Goal: Complete application form

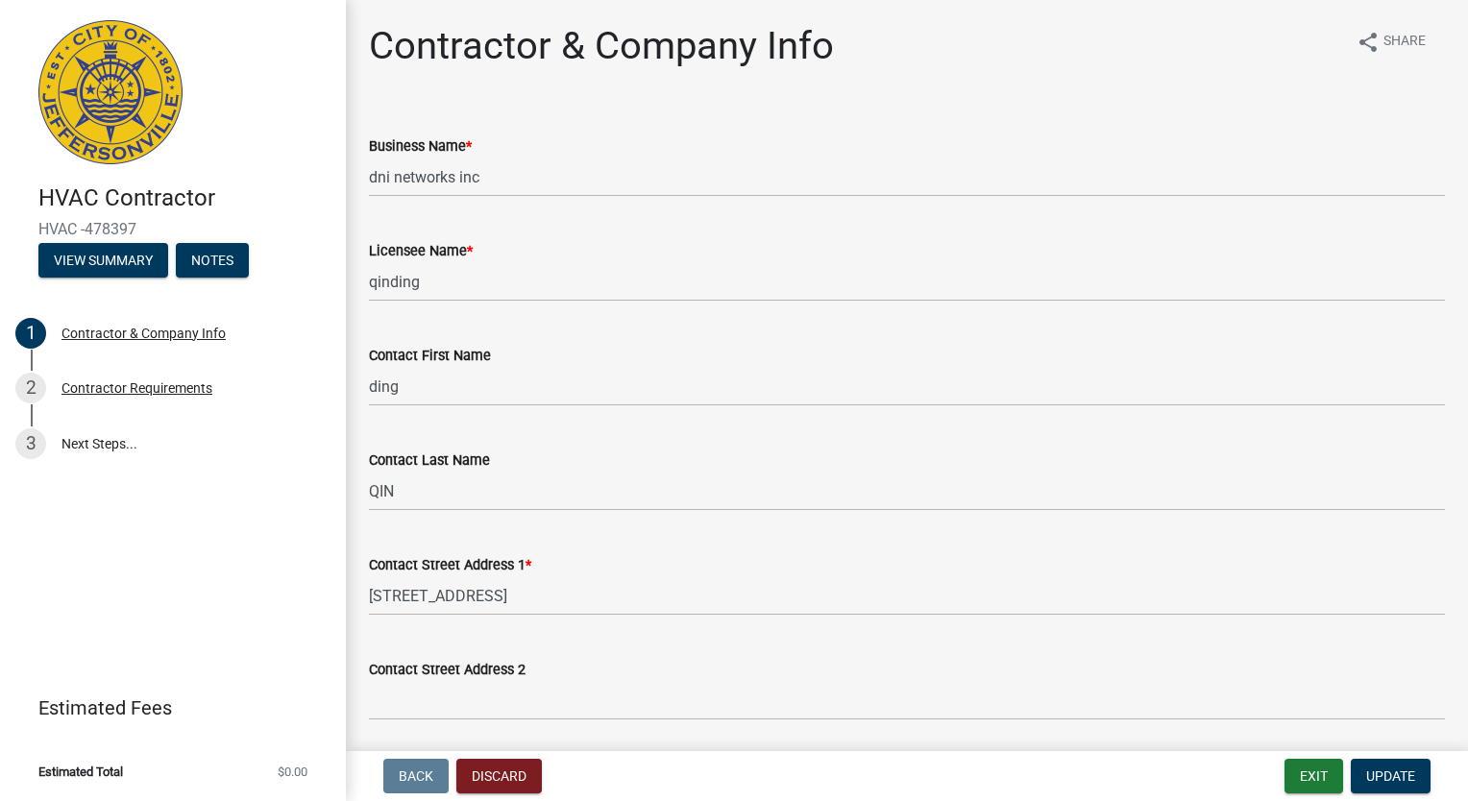
select select "CA"
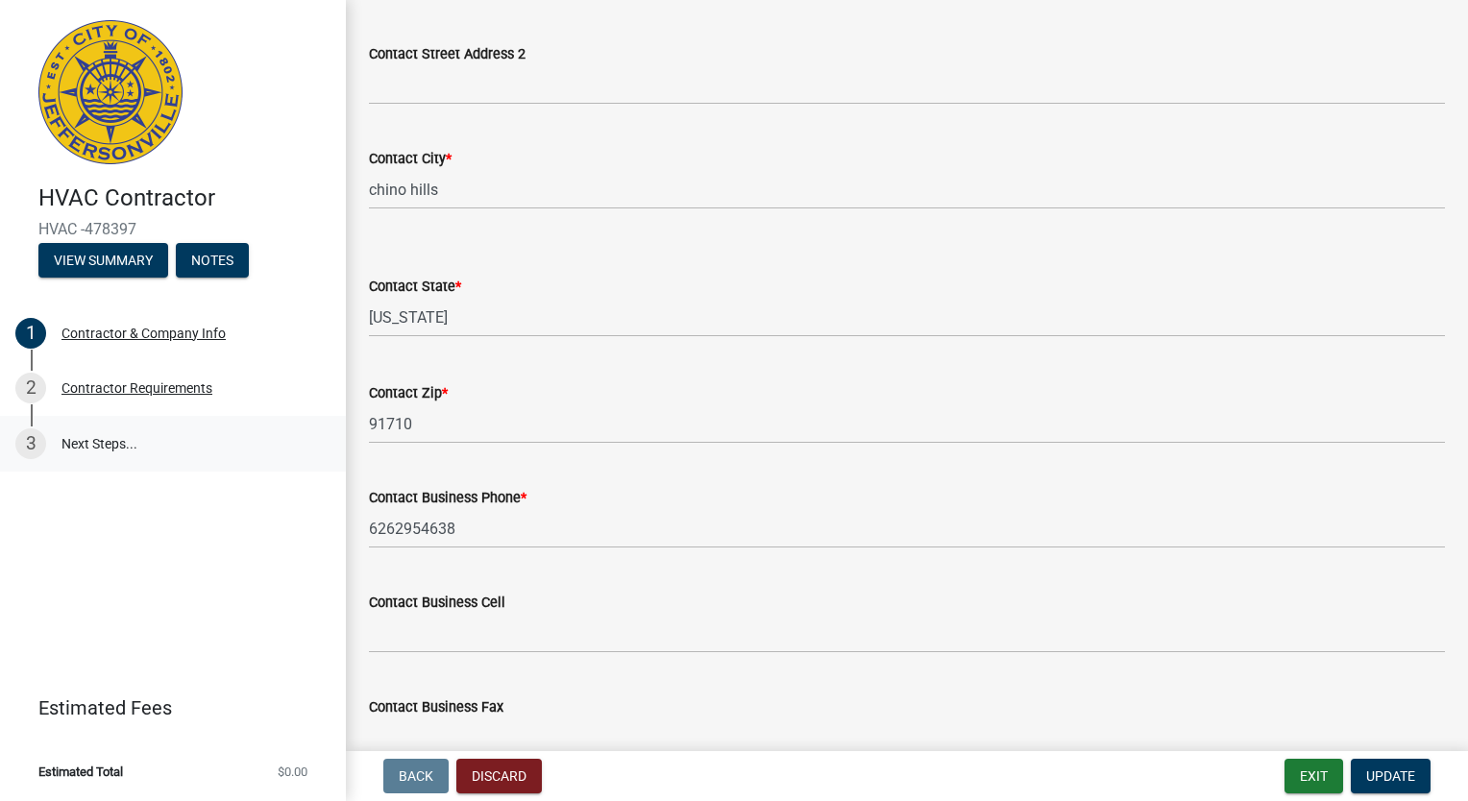
scroll to position [536, 0]
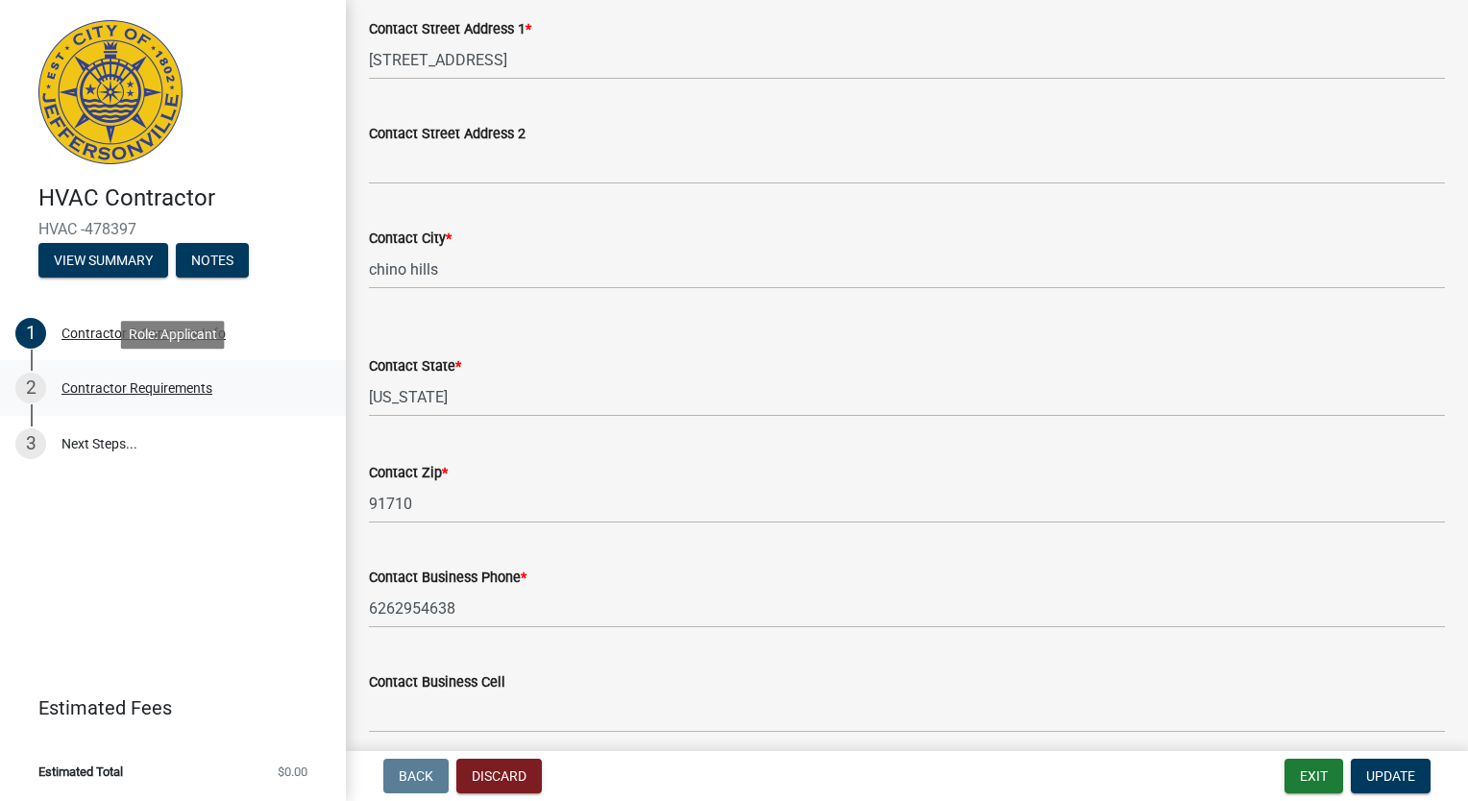
click at [146, 381] on div "Contractor Requirements" at bounding box center [136, 387] width 151 height 13
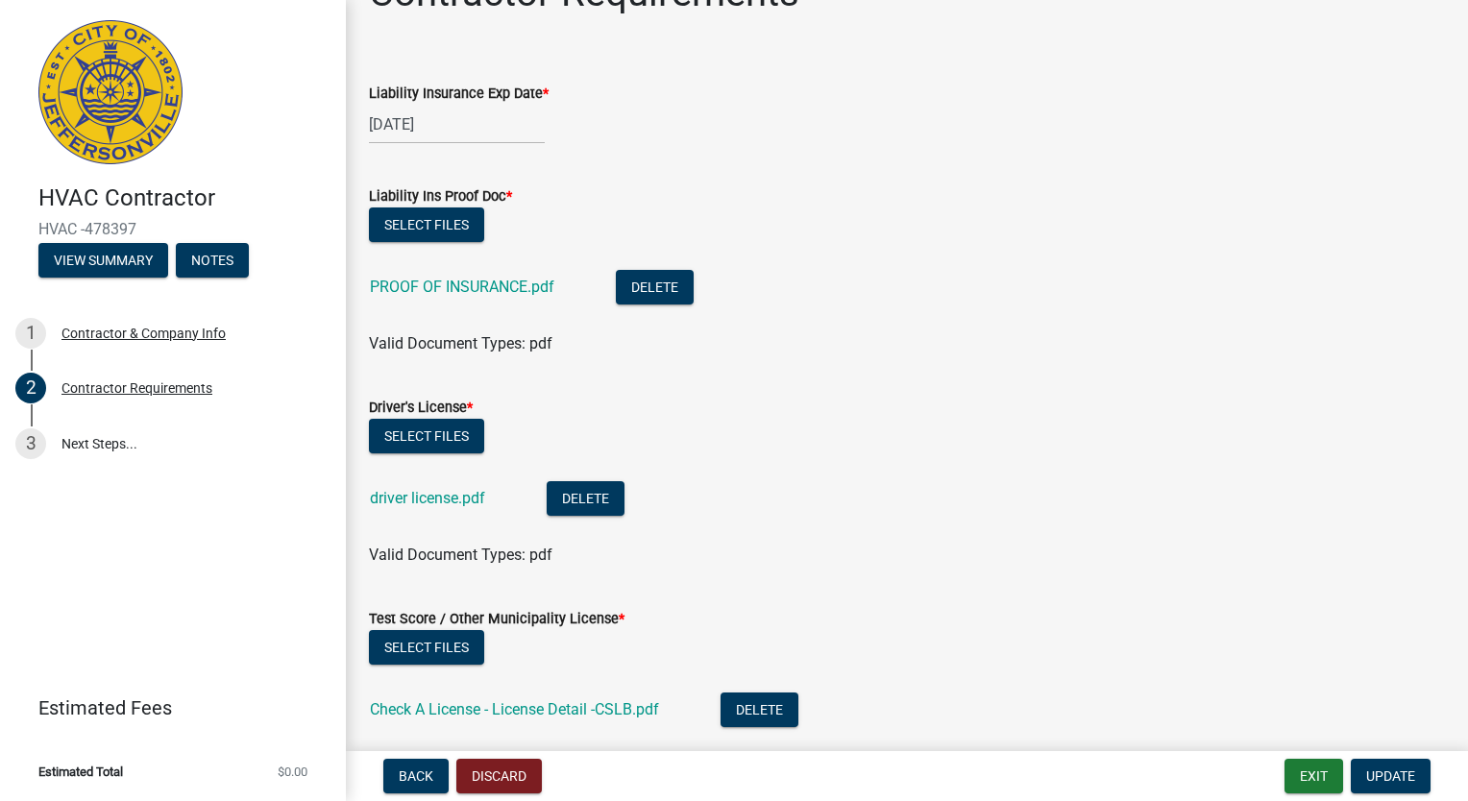
scroll to position [31, 0]
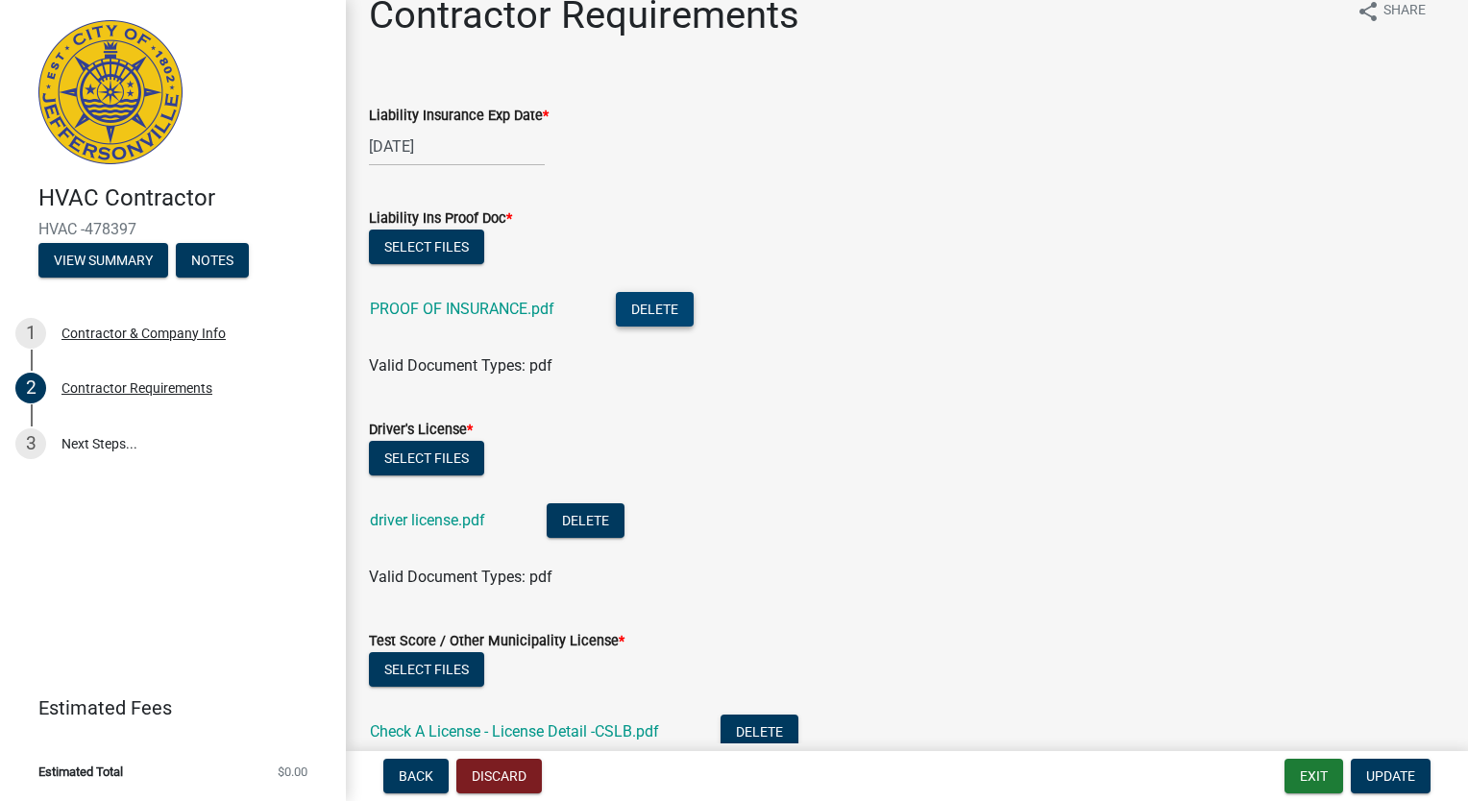
click at [645, 309] on button "Delete" at bounding box center [655, 309] width 78 height 35
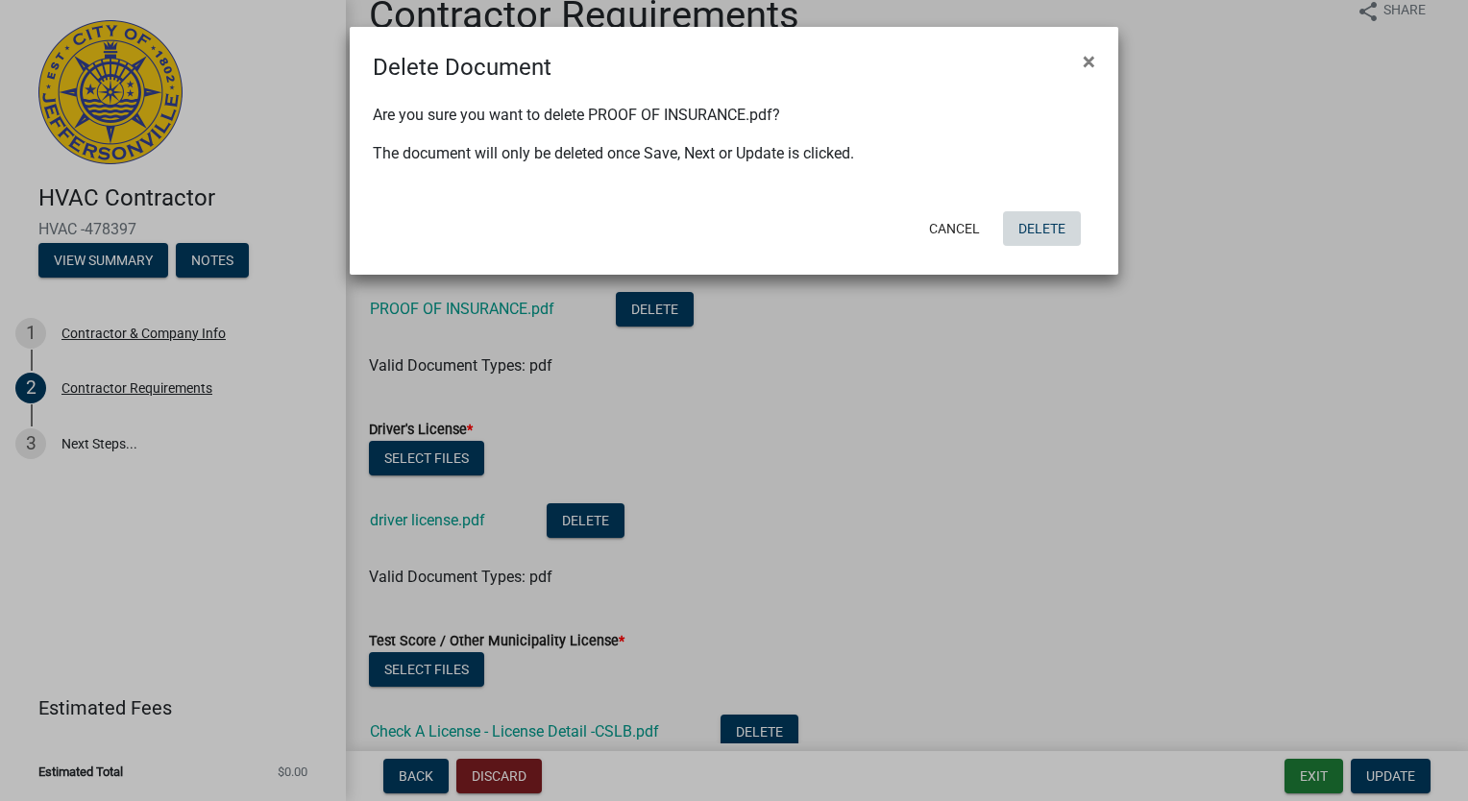
click at [1039, 222] on button "Delete" at bounding box center [1042, 228] width 78 height 35
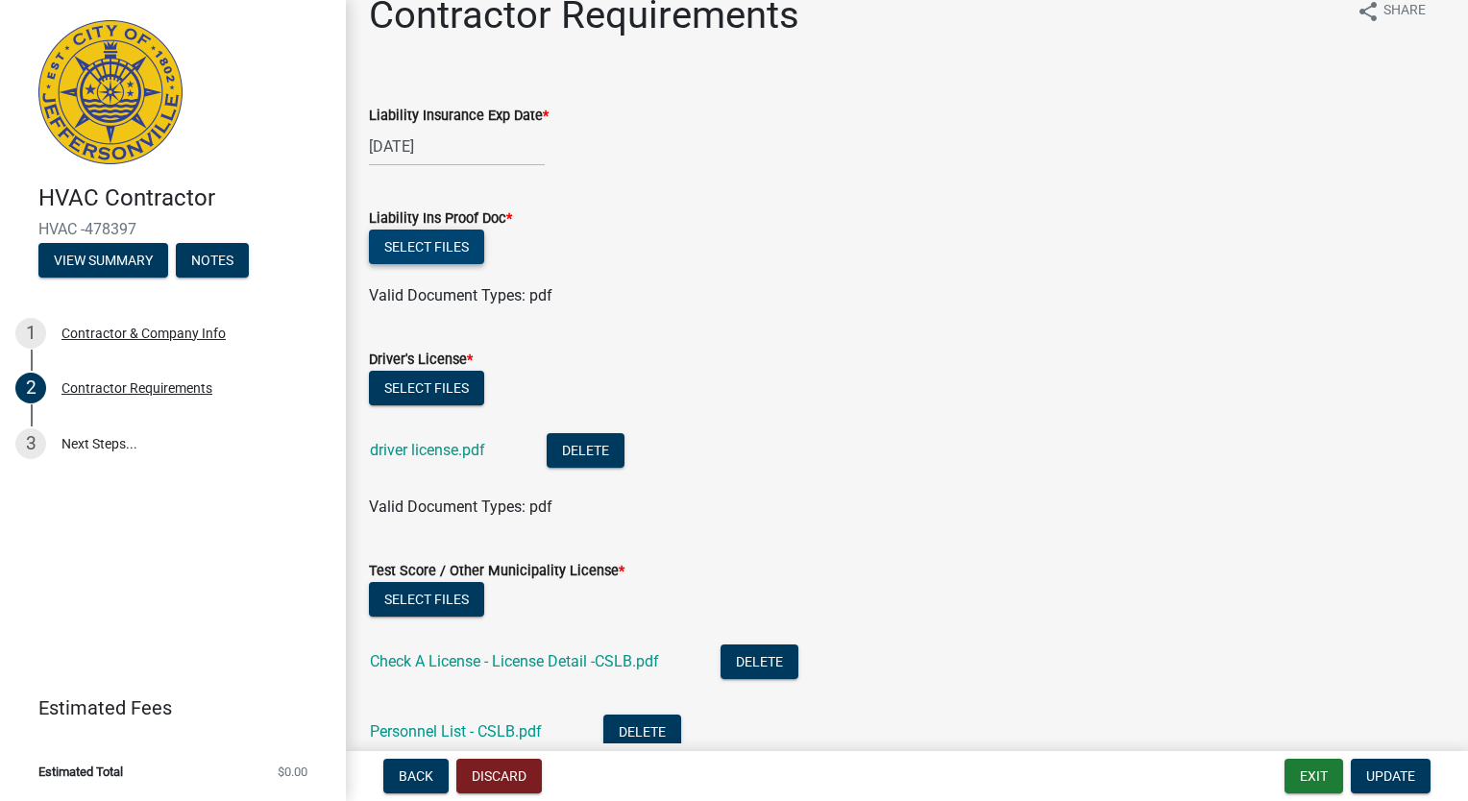
click at [446, 244] on button "Select files" at bounding box center [426, 247] width 115 height 35
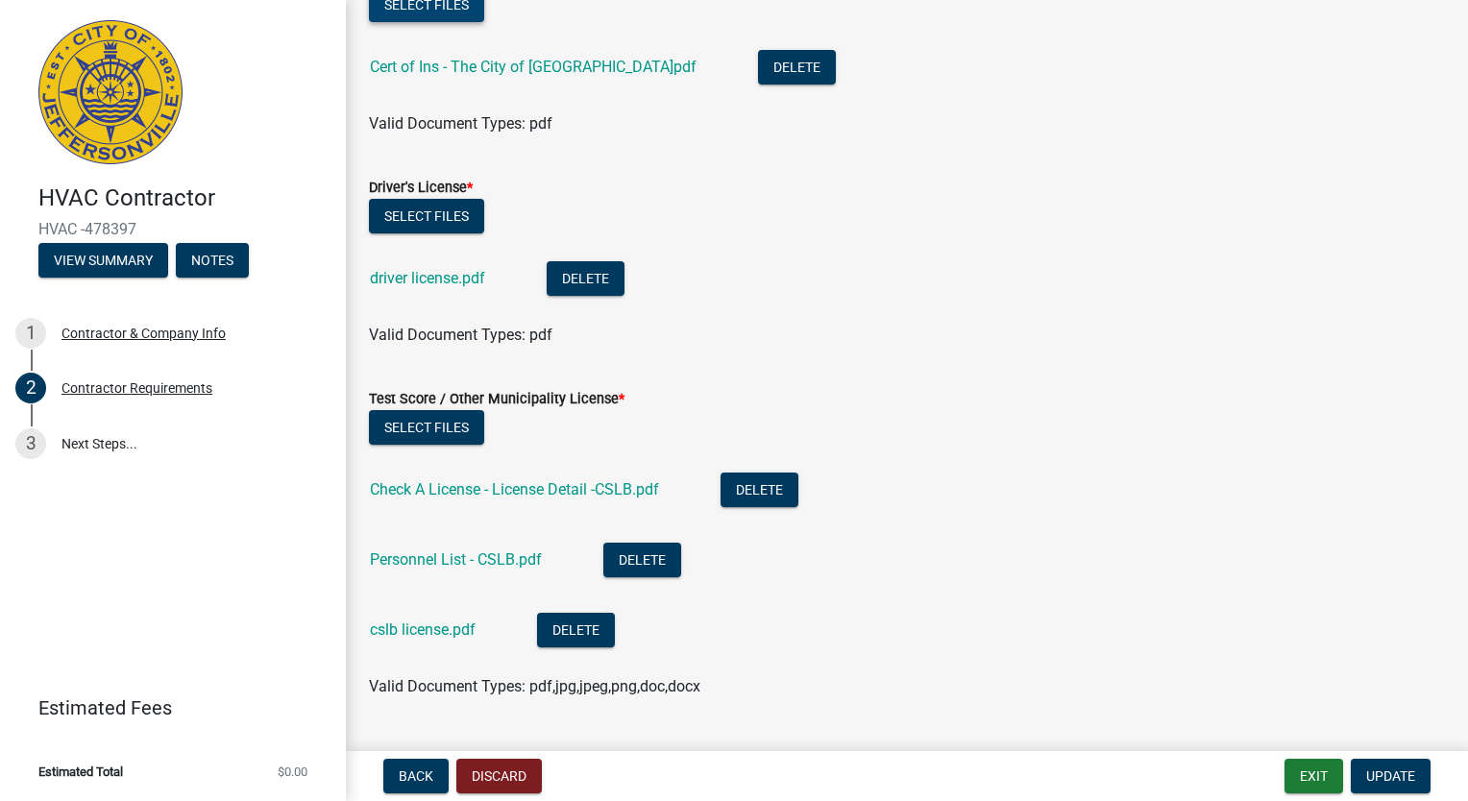
scroll to position [319, 0]
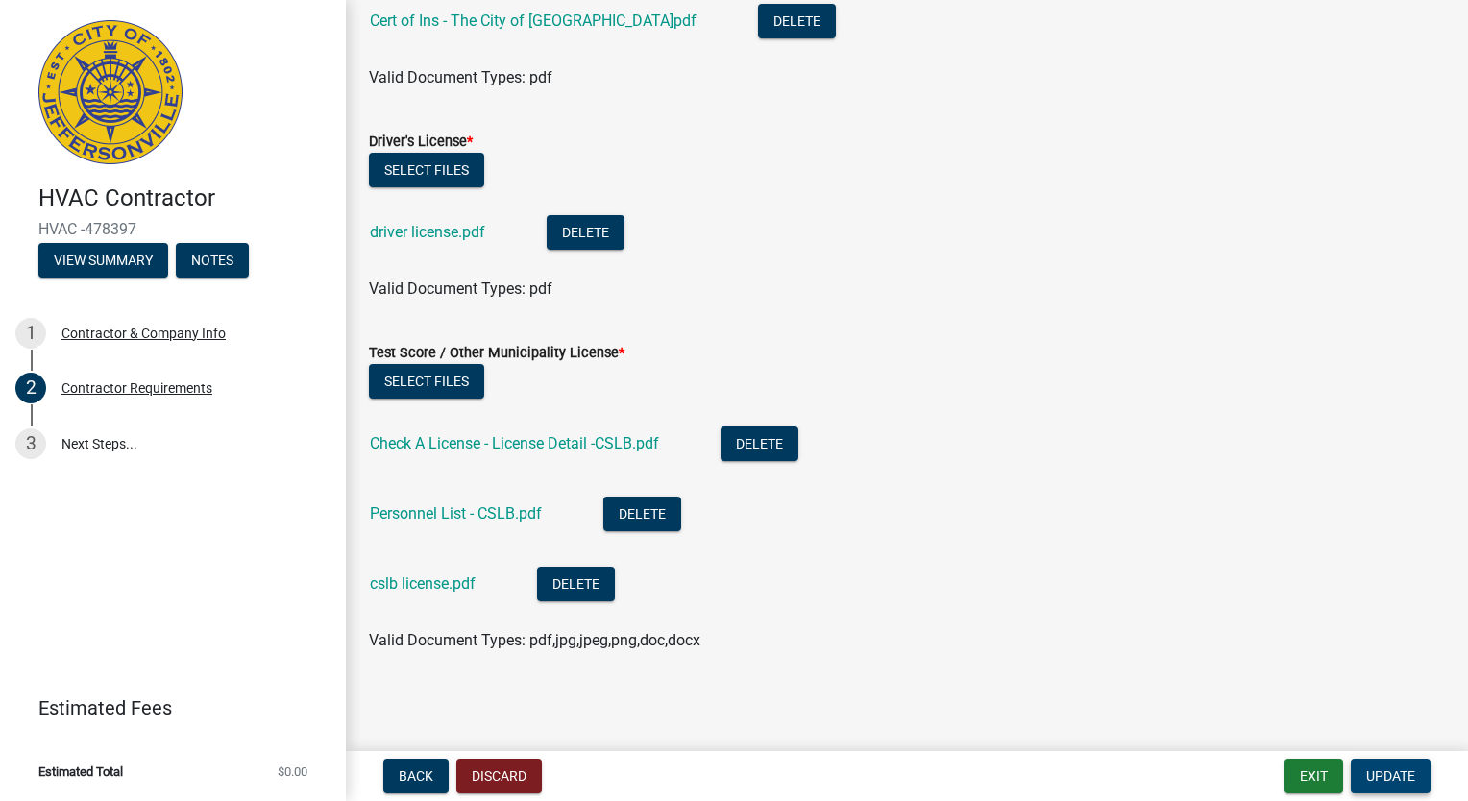
click at [1397, 778] on span "Update" at bounding box center [1390, 776] width 49 height 15
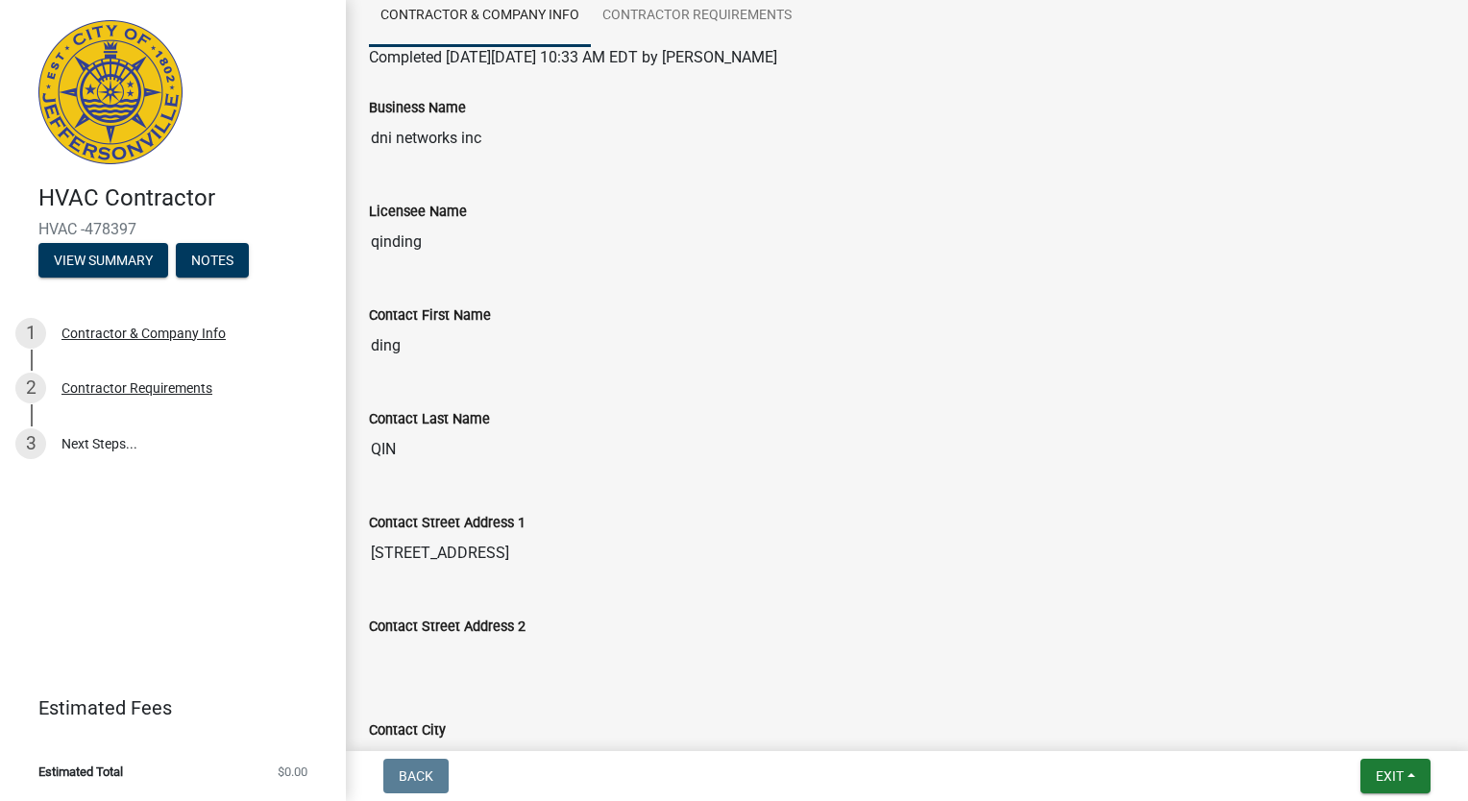
scroll to position [288, 0]
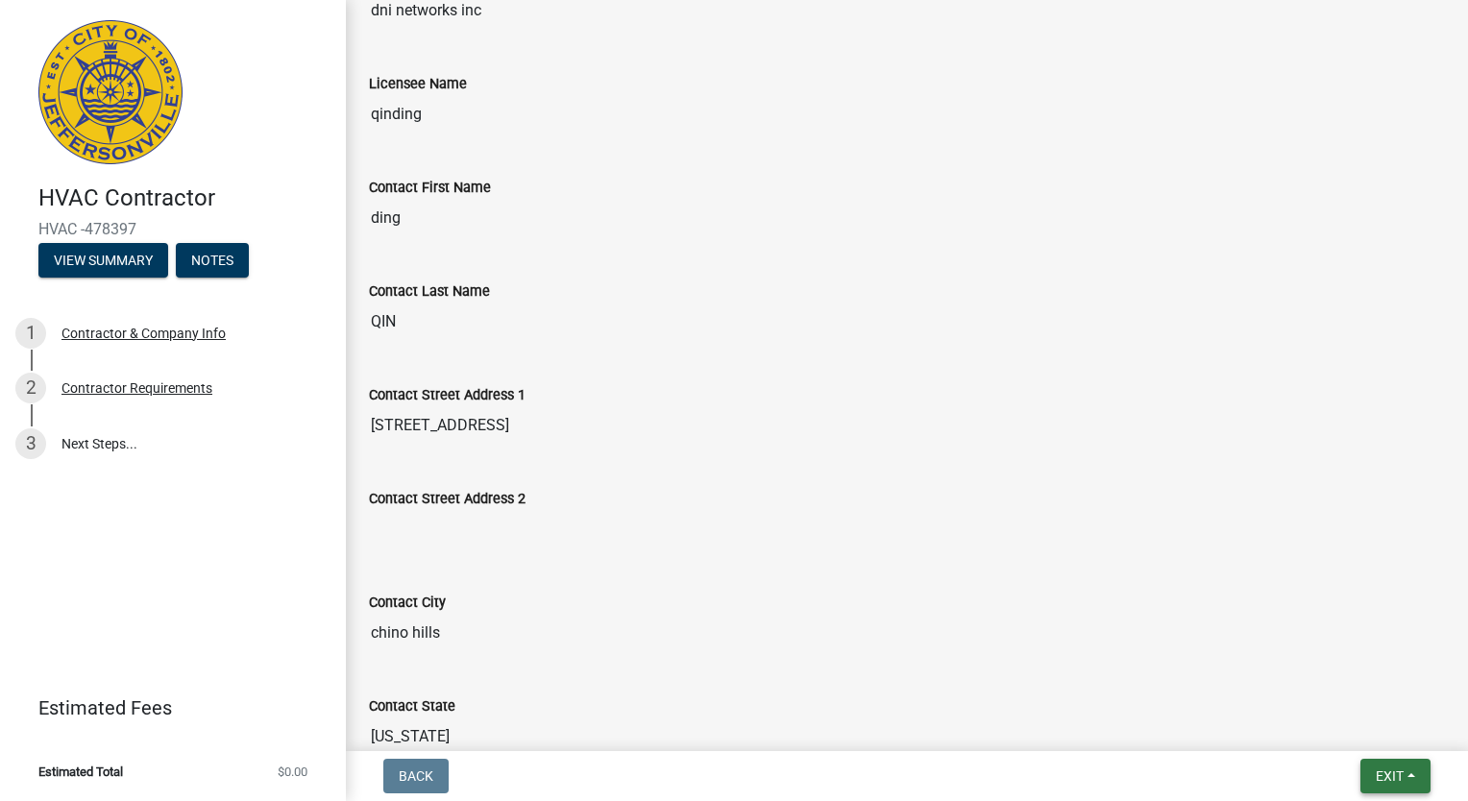
click at [1410, 777] on button "Exit" at bounding box center [1395, 776] width 70 height 35
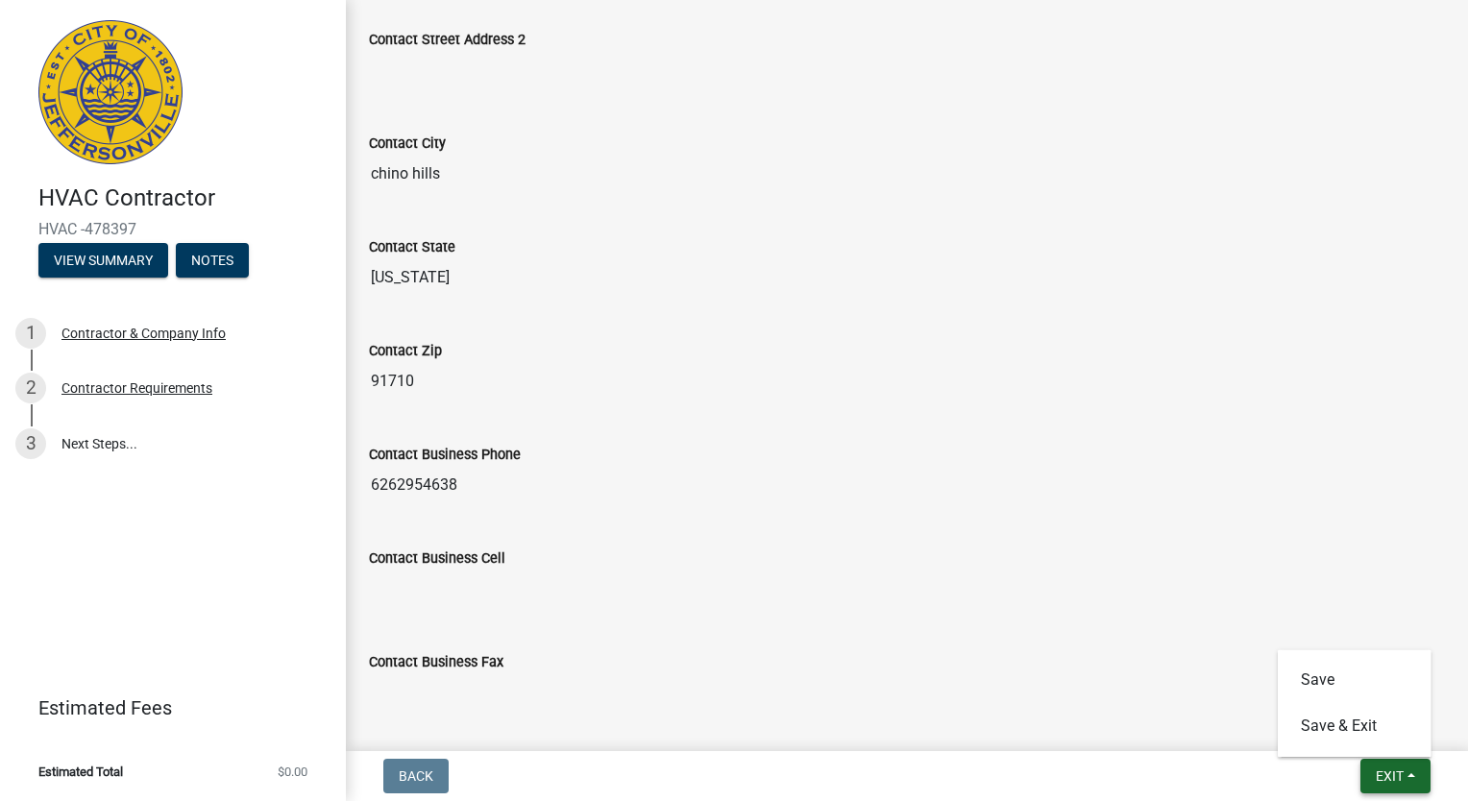
scroll to position [927, 0]
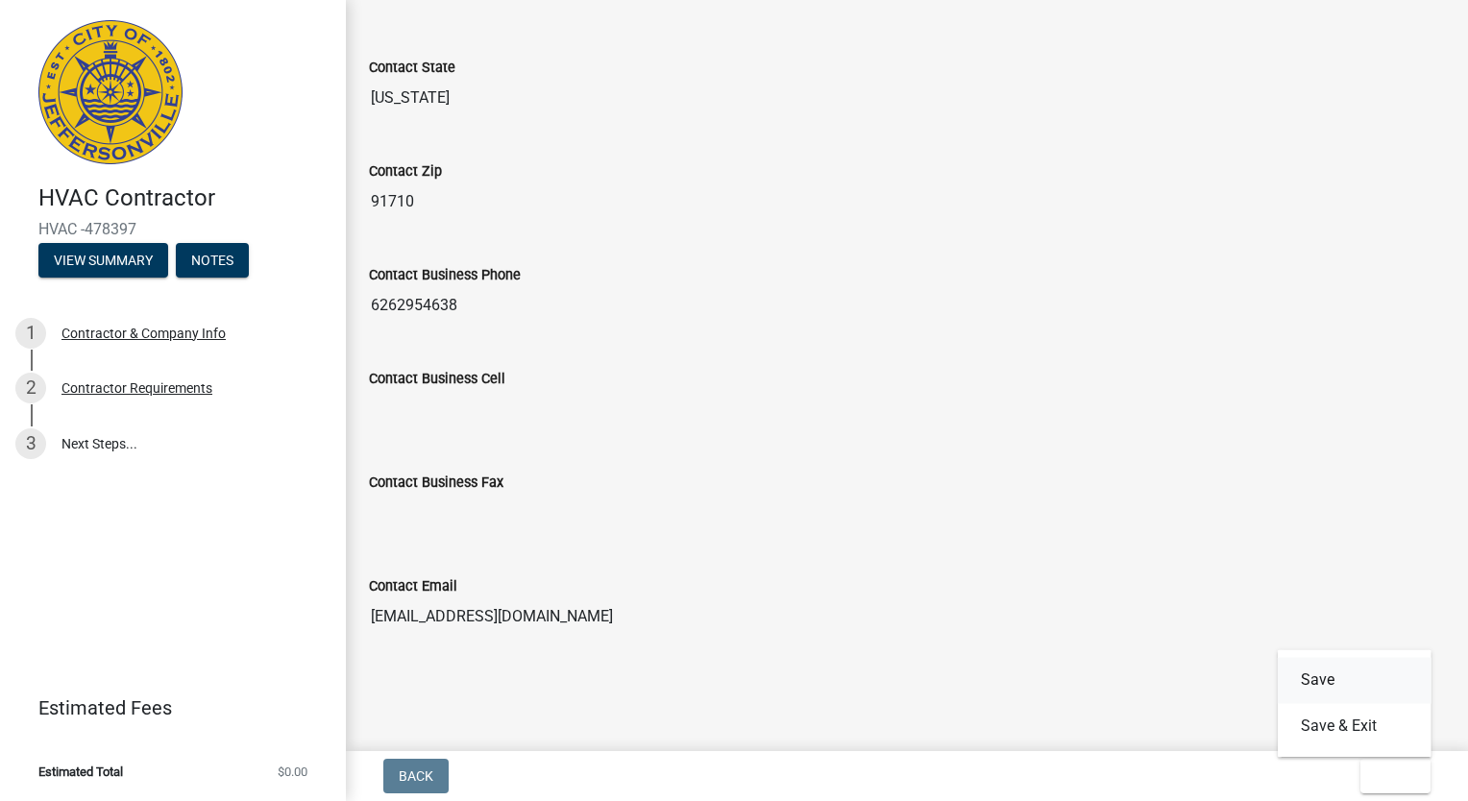
click at [1335, 686] on button "Save" at bounding box center [1355, 680] width 154 height 46
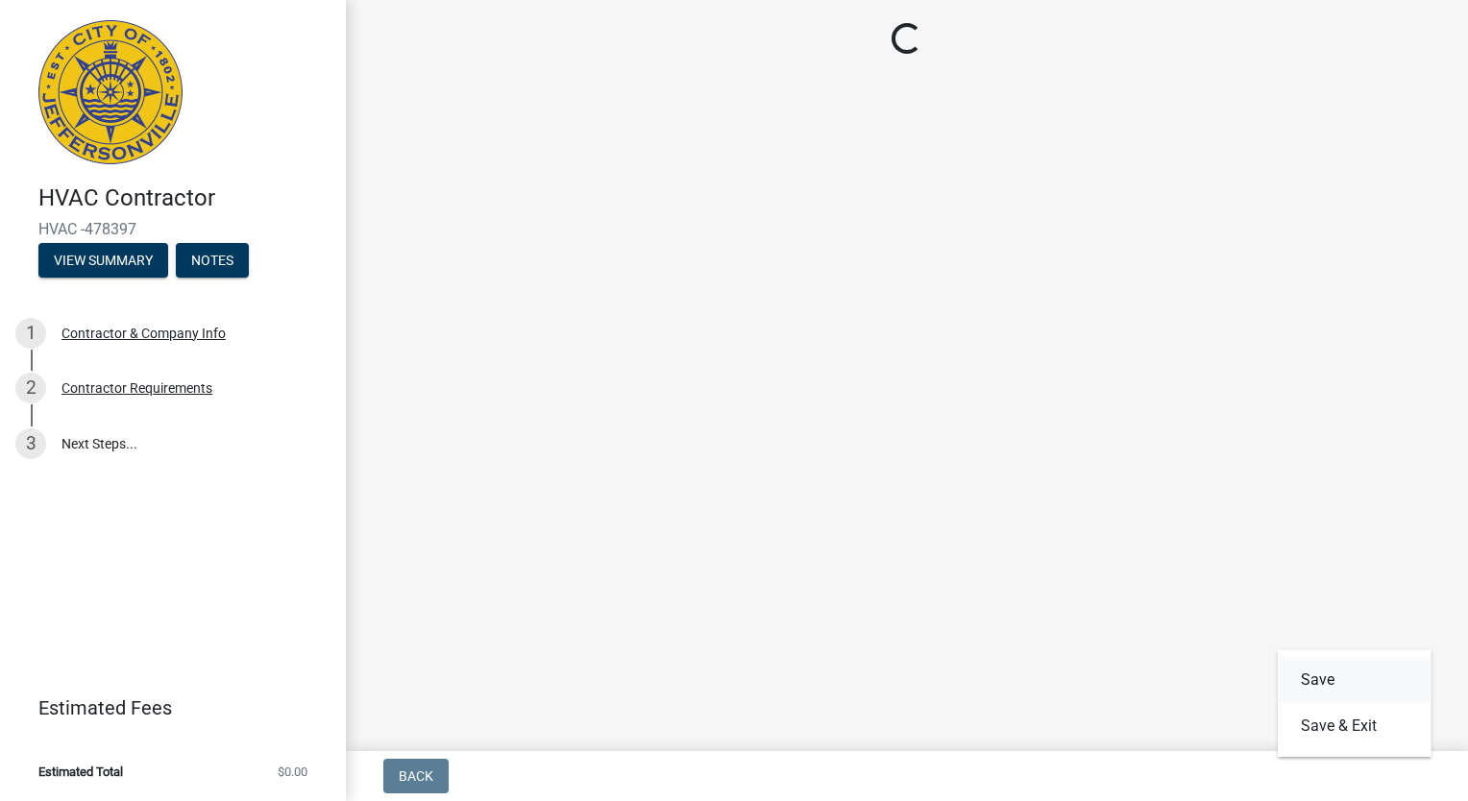
scroll to position [0, 0]
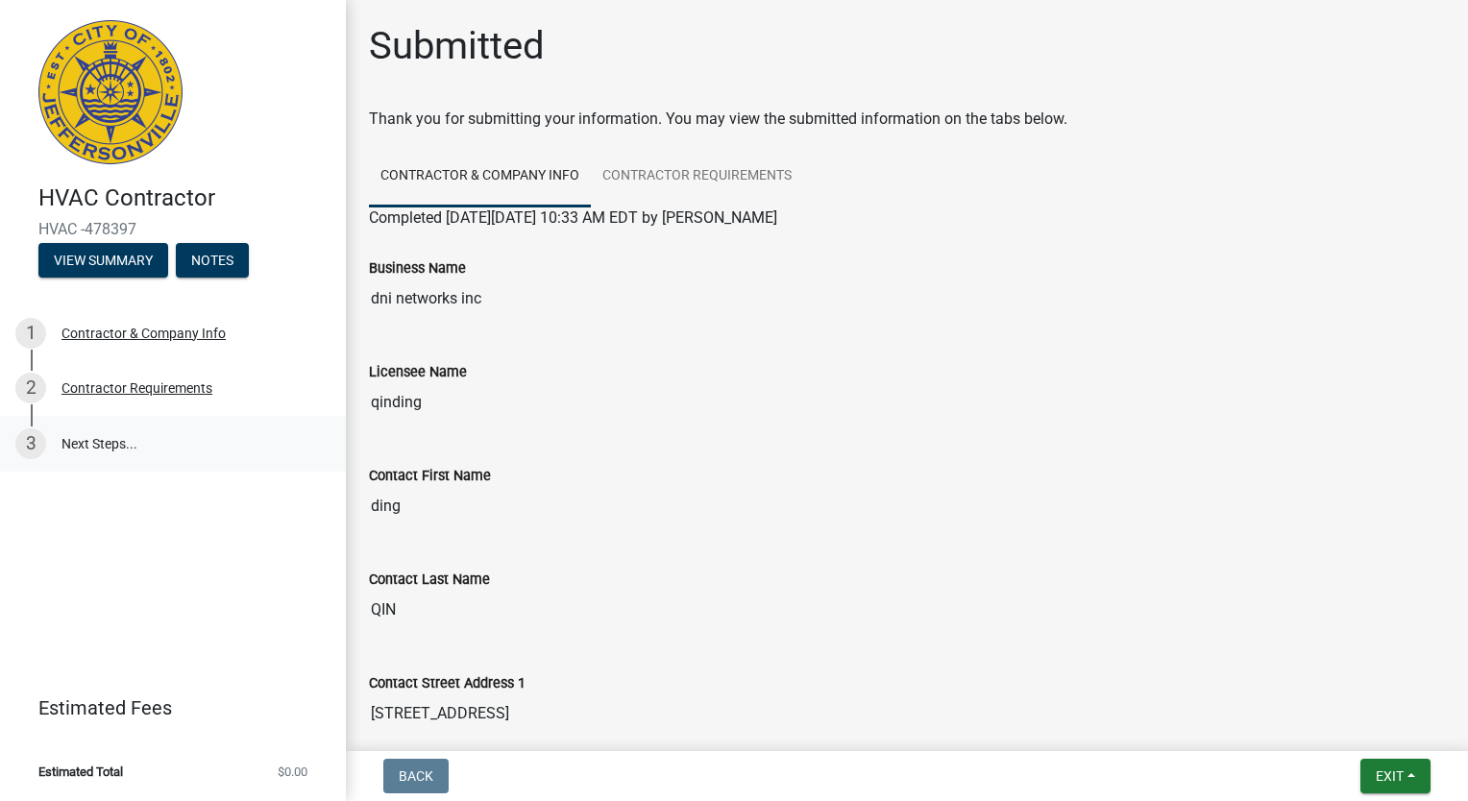
click at [73, 440] on link "3 Next Steps..." at bounding box center [173, 444] width 346 height 56
click at [80, 436] on link "3 Next Steps..." at bounding box center [173, 444] width 346 height 56
click at [112, 392] on div "Contractor Requirements" at bounding box center [136, 387] width 151 height 13
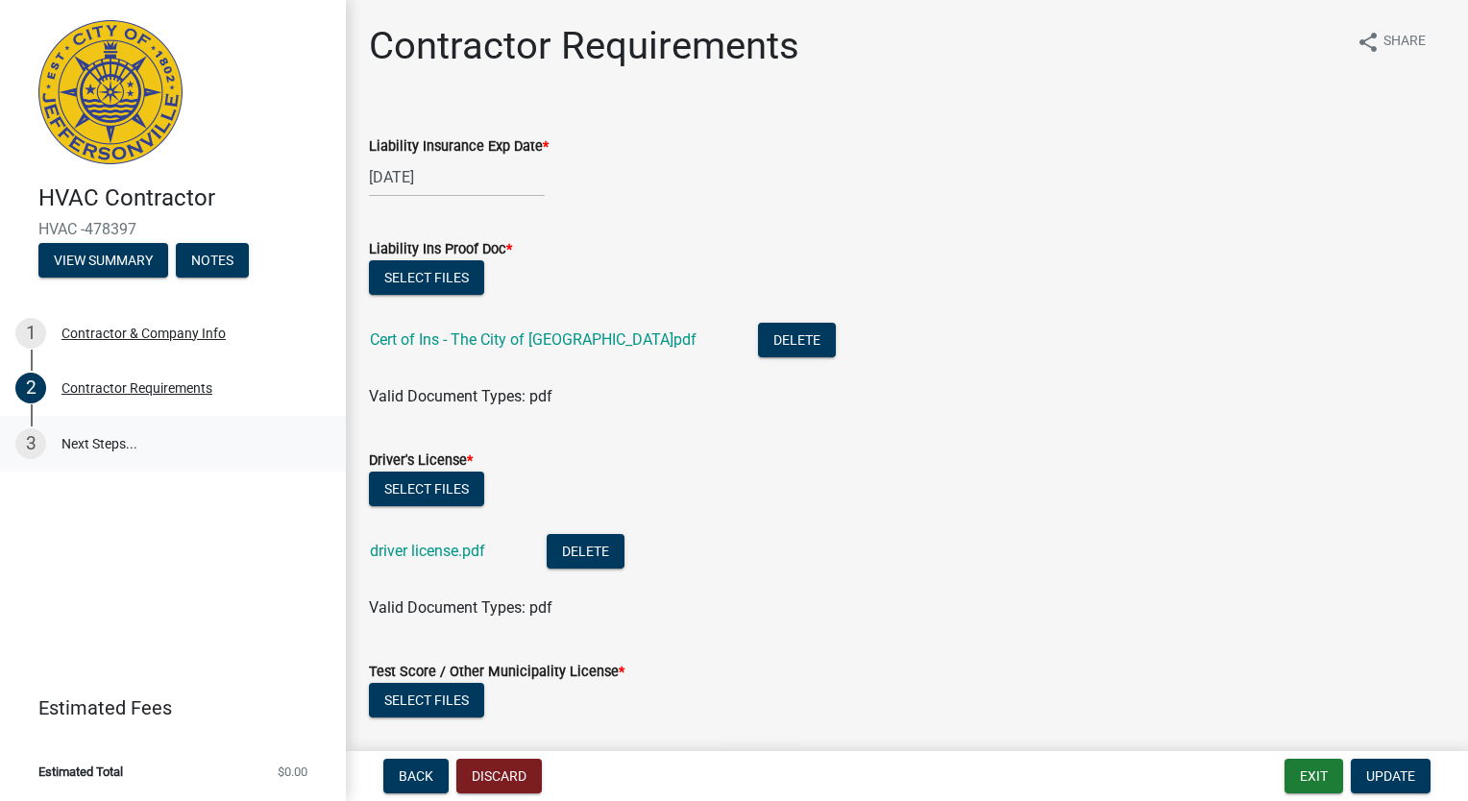
click at [92, 440] on link "3 Next Steps..." at bounding box center [173, 444] width 346 height 56
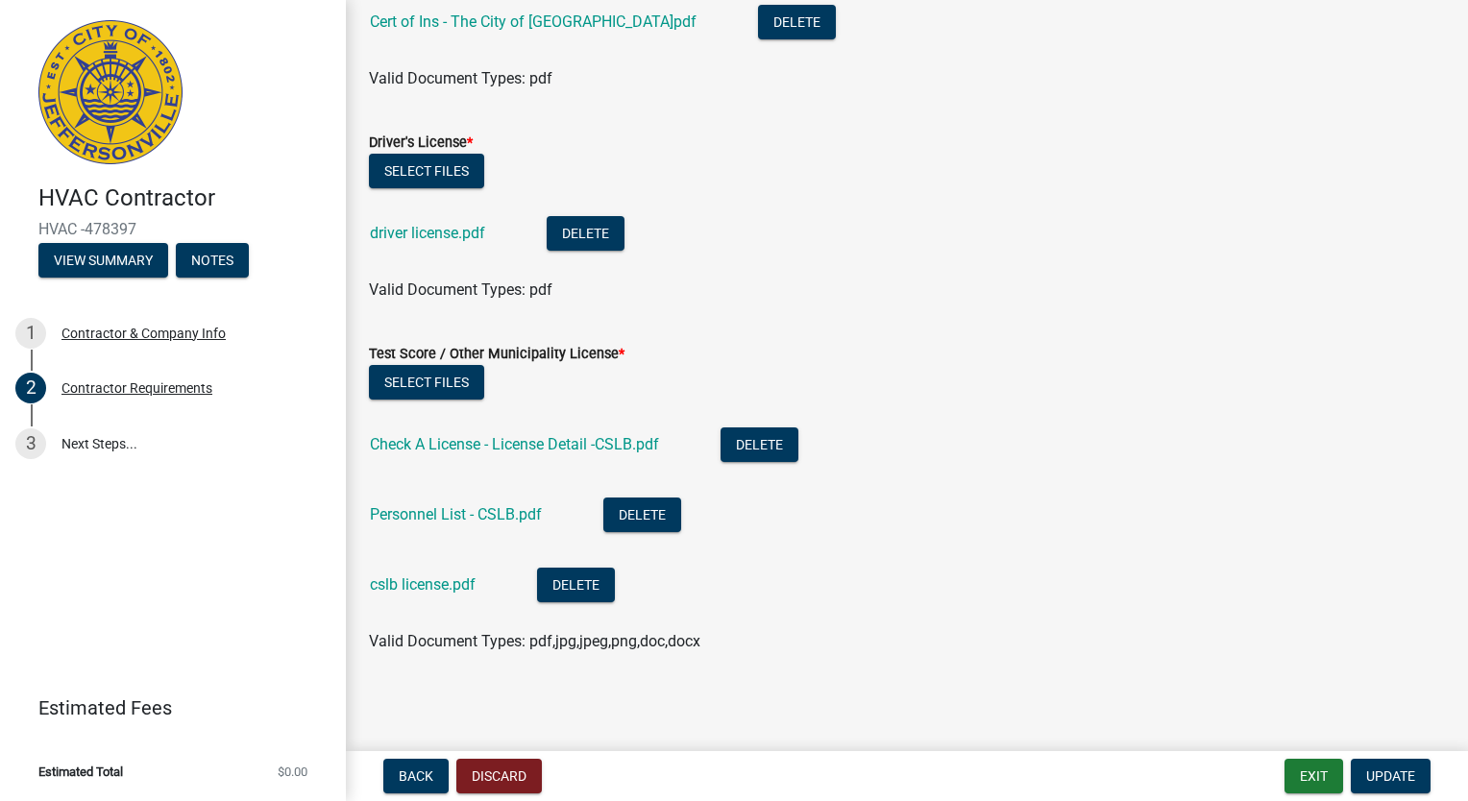
scroll to position [319, 0]
click at [401, 774] on span "Back" at bounding box center [416, 776] width 35 height 15
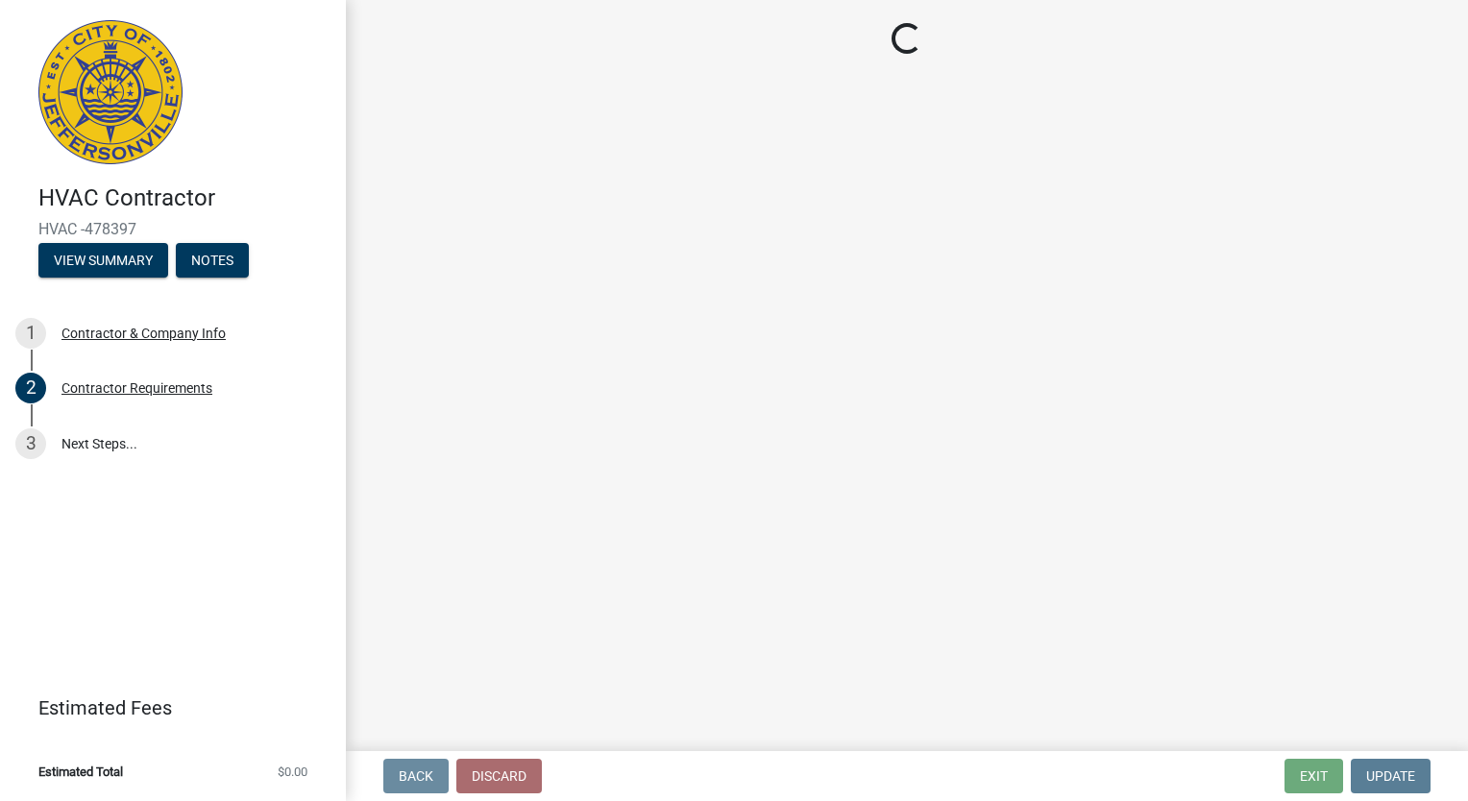
scroll to position [0, 0]
select select "CA"
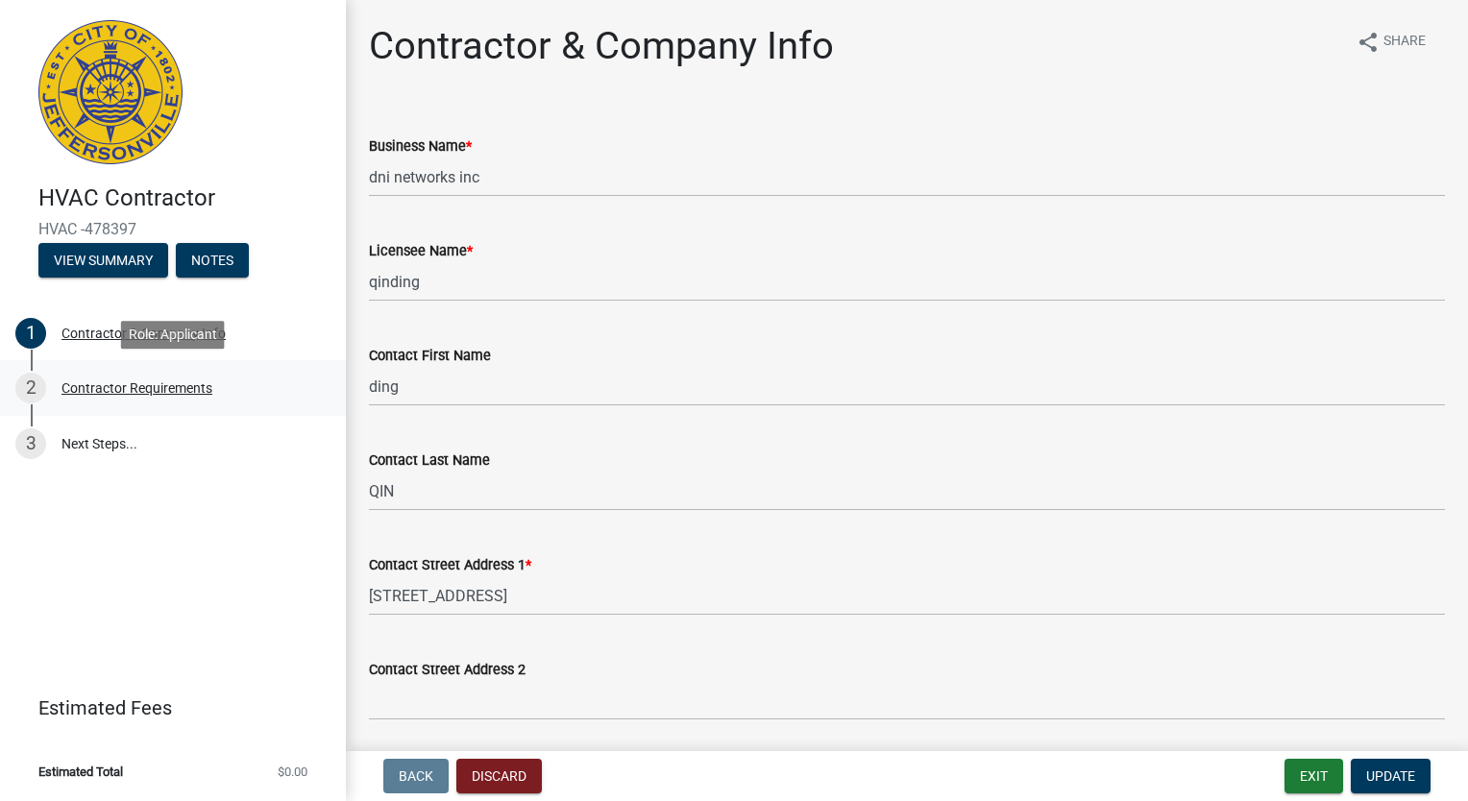
click at [125, 384] on div "Contractor Requirements" at bounding box center [136, 387] width 151 height 13
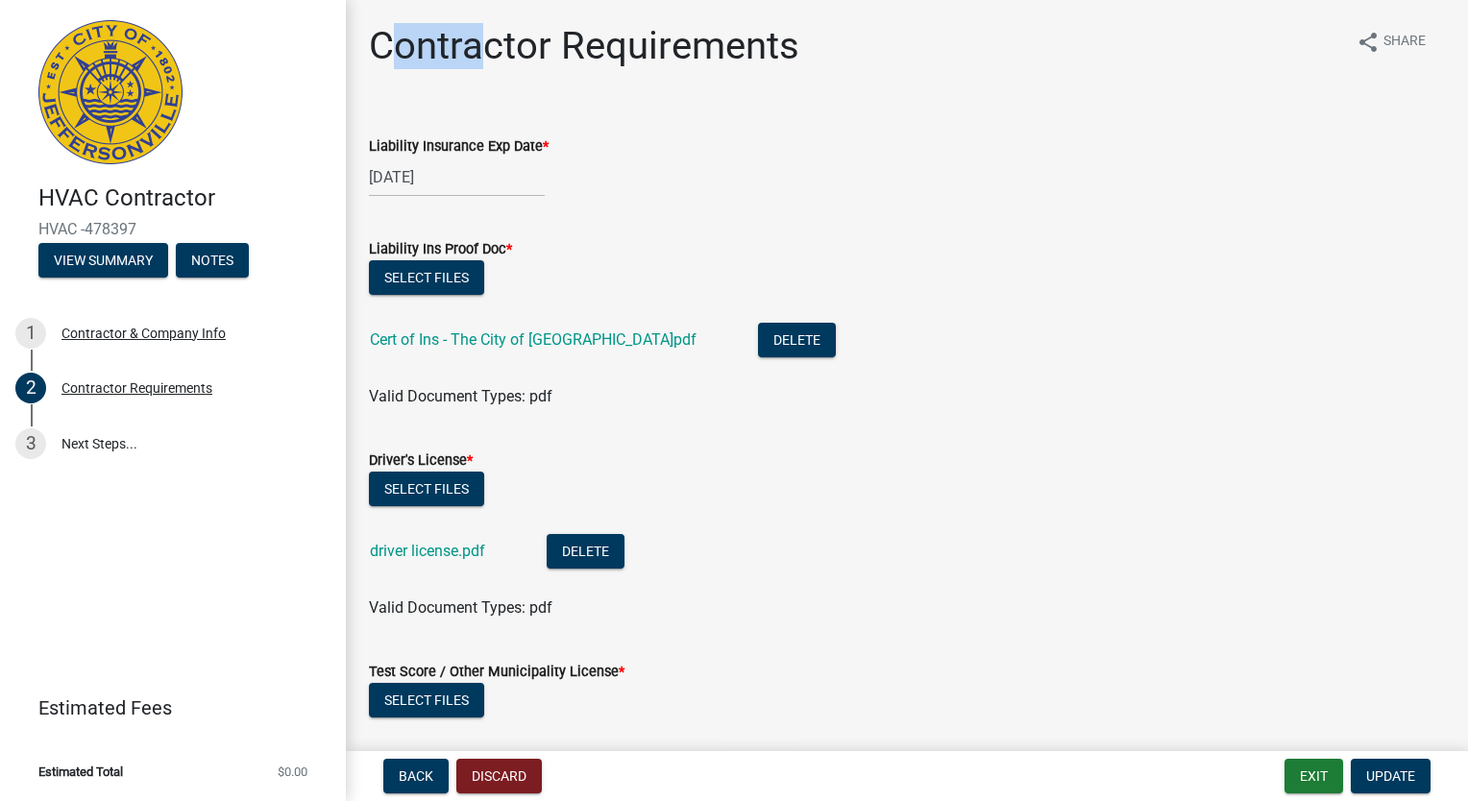
drag, startPoint x: 397, startPoint y: 44, endPoint x: 494, endPoint y: 46, distance: 97.1
click at [494, 46] on h1 "Contractor Requirements" at bounding box center [584, 46] width 430 height 46
click at [1154, 252] on div "Liability Ins Proof Doc *" at bounding box center [907, 248] width 1076 height 23
